Goal: Information Seeking & Learning: Learn about a topic

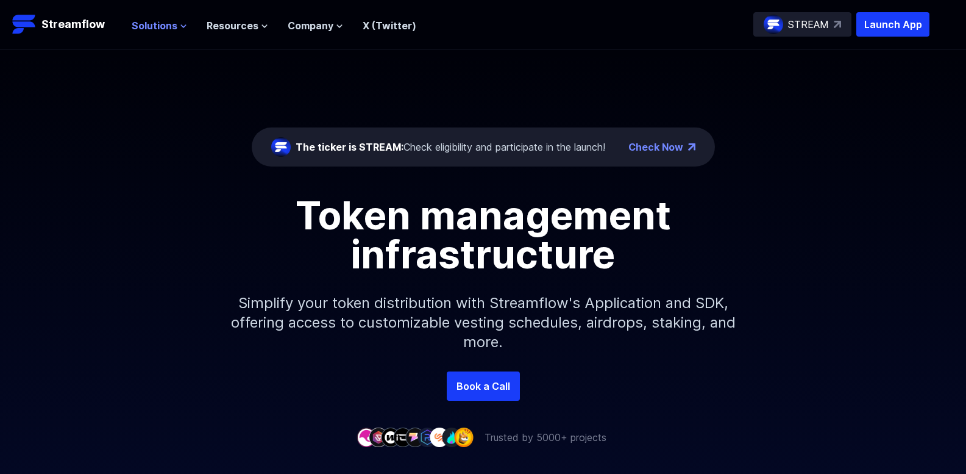
click at [152, 30] on span "Solutions" at bounding box center [155, 25] width 46 height 15
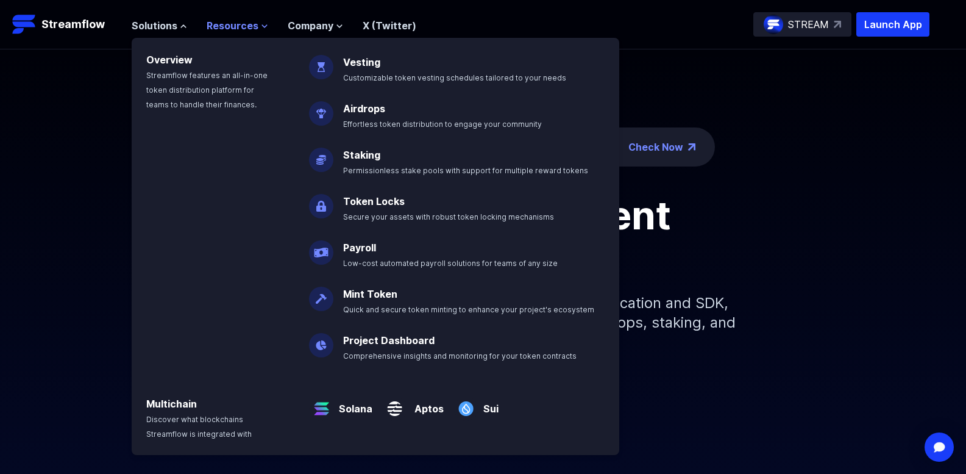
click at [240, 27] on span "Resources" at bounding box center [233, 25] width 52 height 15
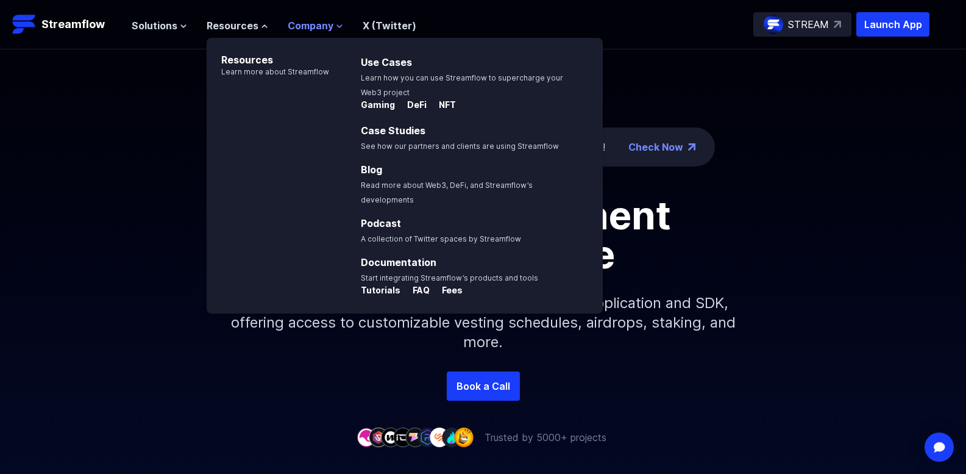
click at [306, 23] on span "Company" at bounding box center [311, 25] width 46 height 15
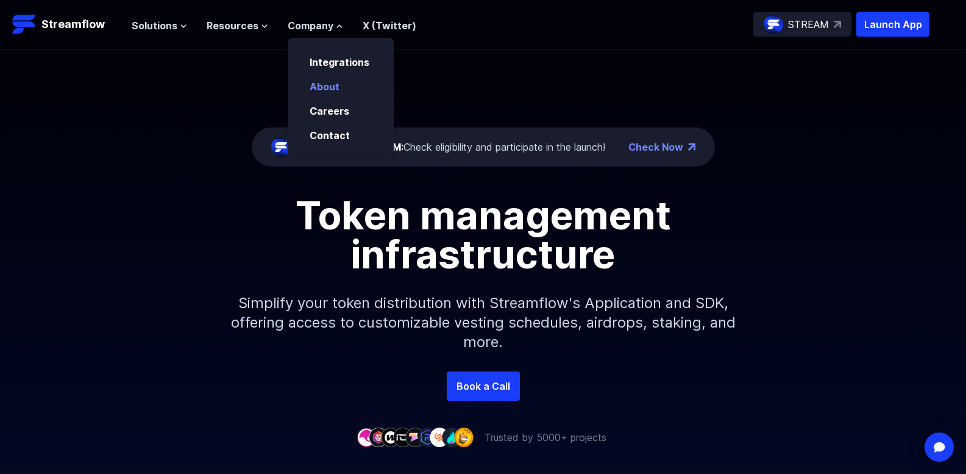
click at [330, 80] on link "About" at bounding box center [325, 86] width 30 height 12
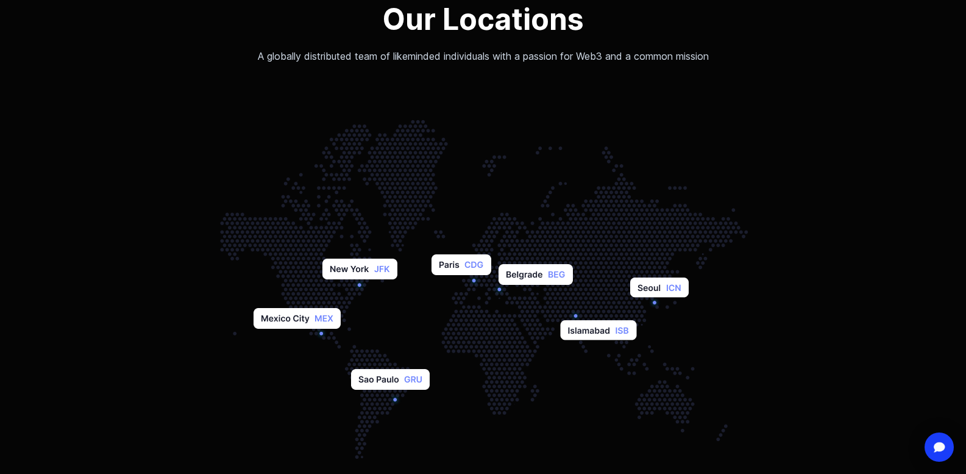
click at [927, 322] on html "Streamflow Launch App STREAM Solutions Overview Streamflow features an all-in-o…" at bounding box center [483, 61] width 966 height 3068
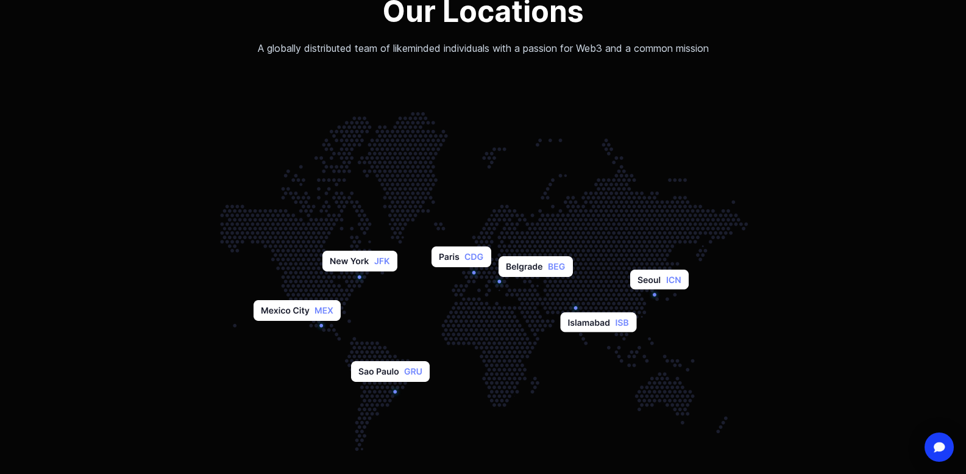
click at [370, 265] on img at bounding box center [483, 277] width 579 height 366
click at [320, 313] on img at bounding box center [483, 277] width 579 height 366
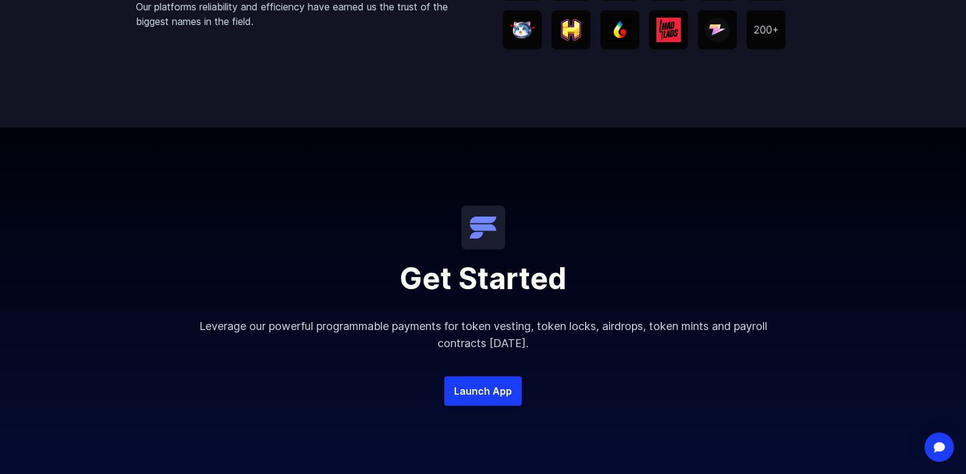
scroll to position [2528, 0]
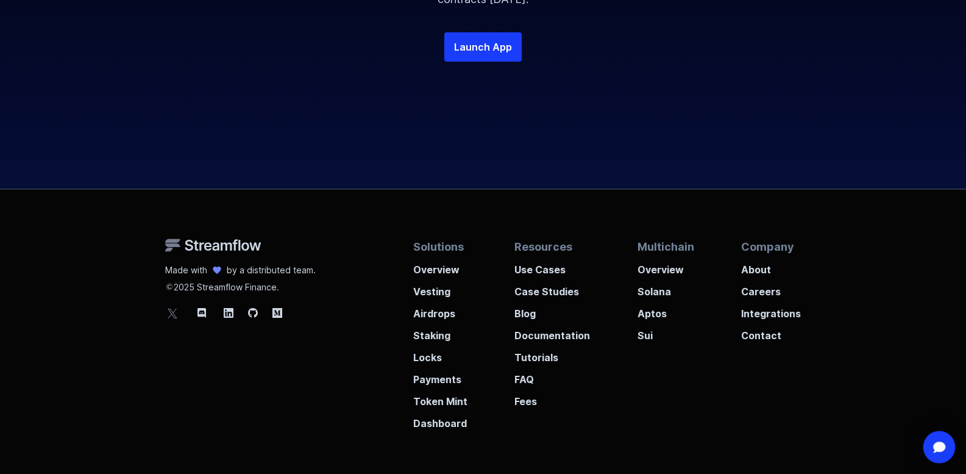
click at [941, 446] on img "Open Intercom Messenger" at bounding box center [940, 446] width 16 height 13
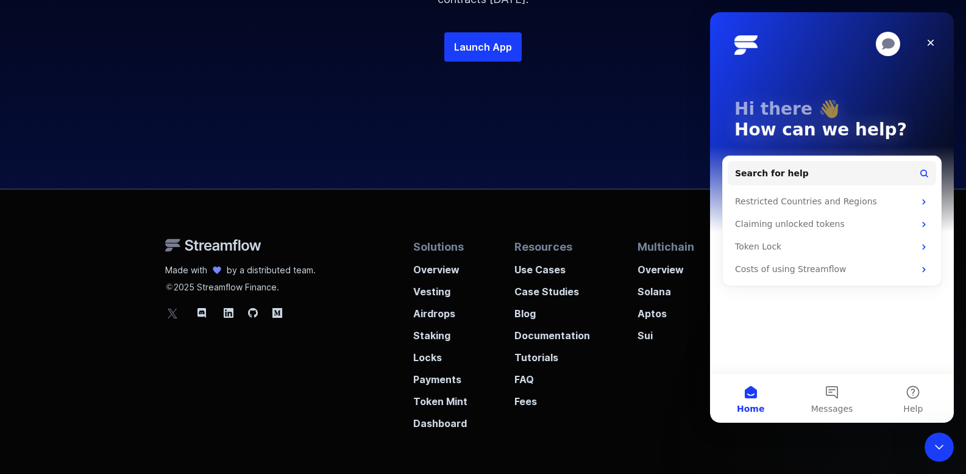
scroll to position [0, 0]
click at [900, 199] on div "Restricted Countries and Regions" at bounding box center [824, 201] width 179 height 13
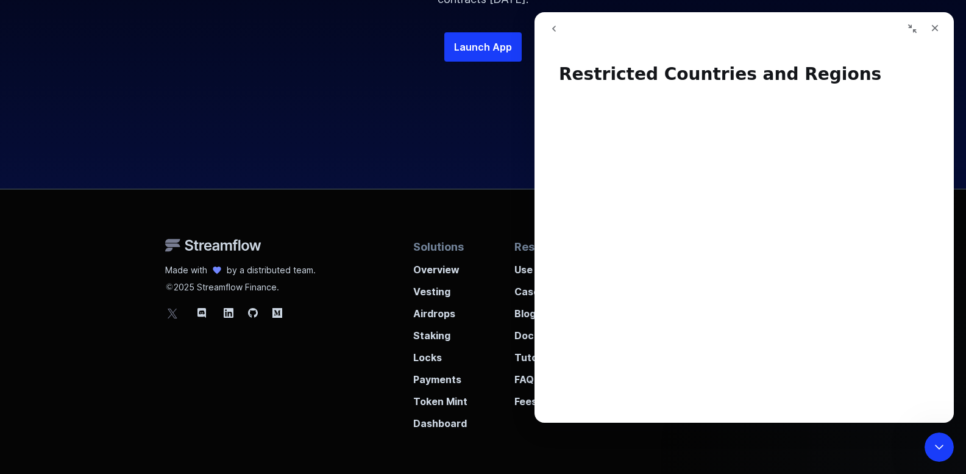
click at [557, 20] on button "go back" at bounding box center [554, 28] width 23 height 23
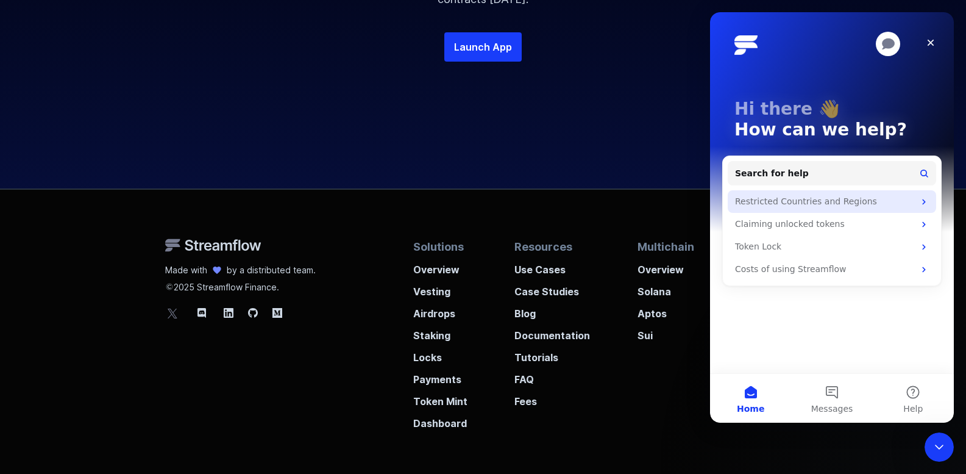
click at [754, 205] on div "Restricted Countries and Regions" at bounding box center [824, 201] width 179 height 13
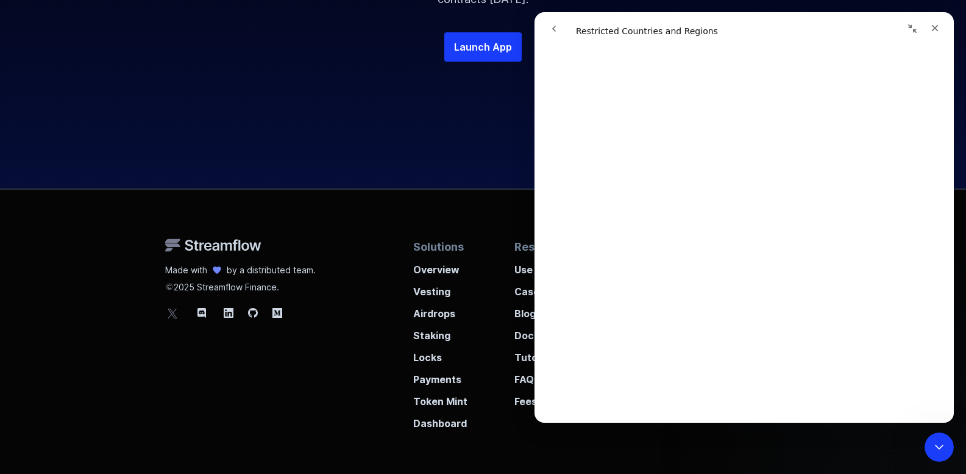
scroll to position [307, 0]
